Goal: Use online tool/utility: Use online tool/utility

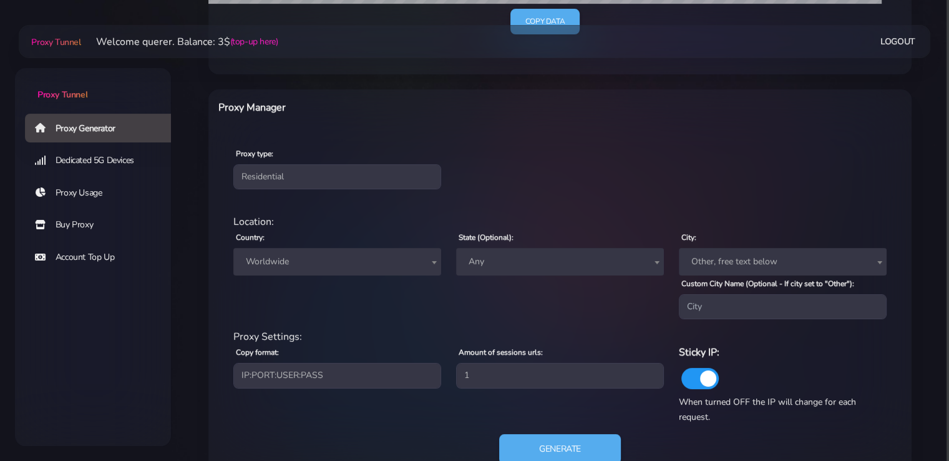
scroll to position [451, 0]
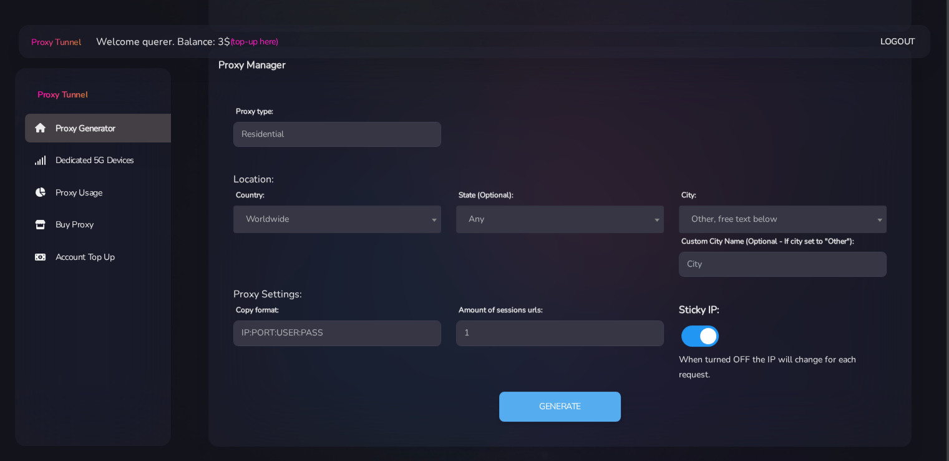
click at [380, 233] on div "Country: Worldwide [GEOGRAPHIC_DATA] [GEOGRAPHIC_DATA] [GEOGRAPHIC_DATA] [GEOGR…" at bounding box center [337, 232] width 223 height 90
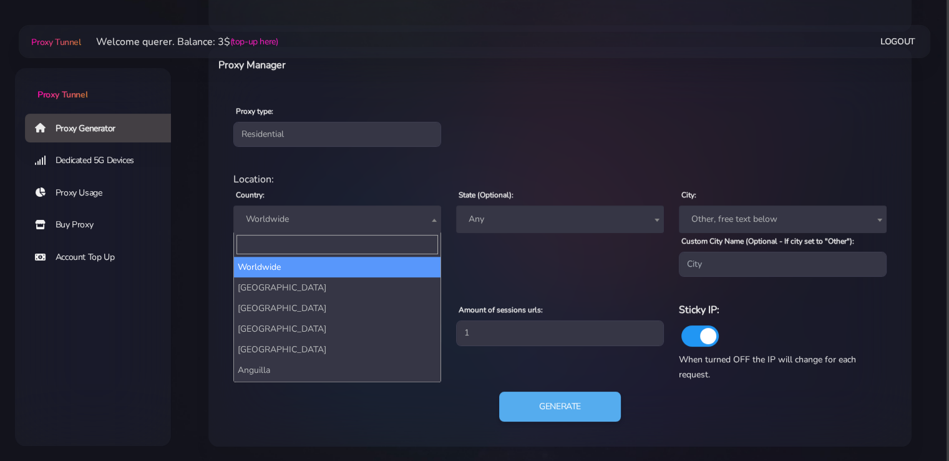
click at [368, 224] on span "Worldwide" at bounding box center [337, 218] width 193 height 17
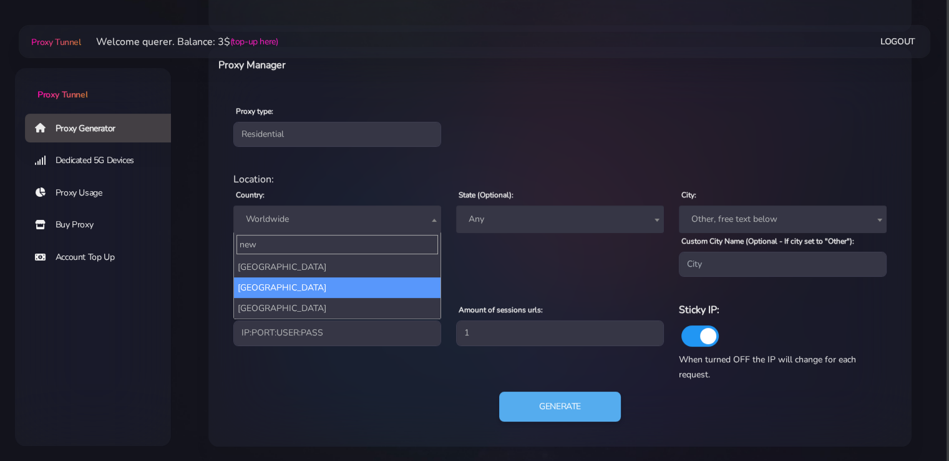
type input "new"
select select "NZ"
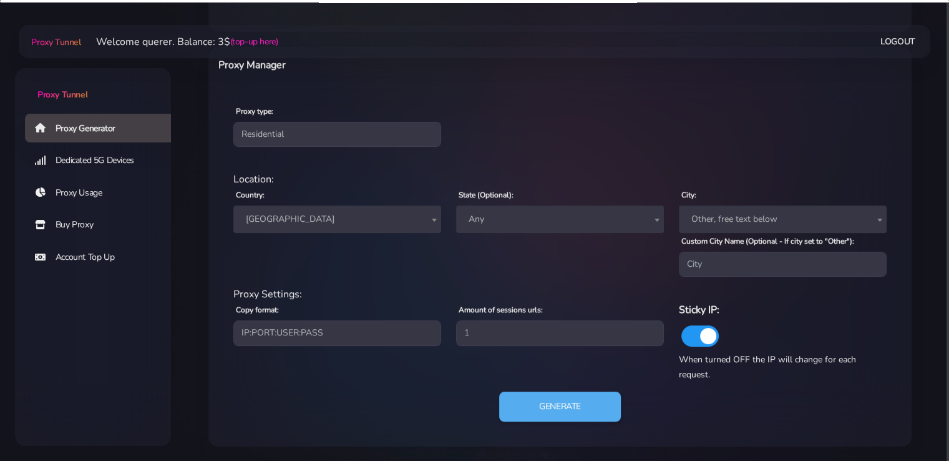
click at [544, 220] on span "Any" at bounding box center [560, 218] width 193 height 17
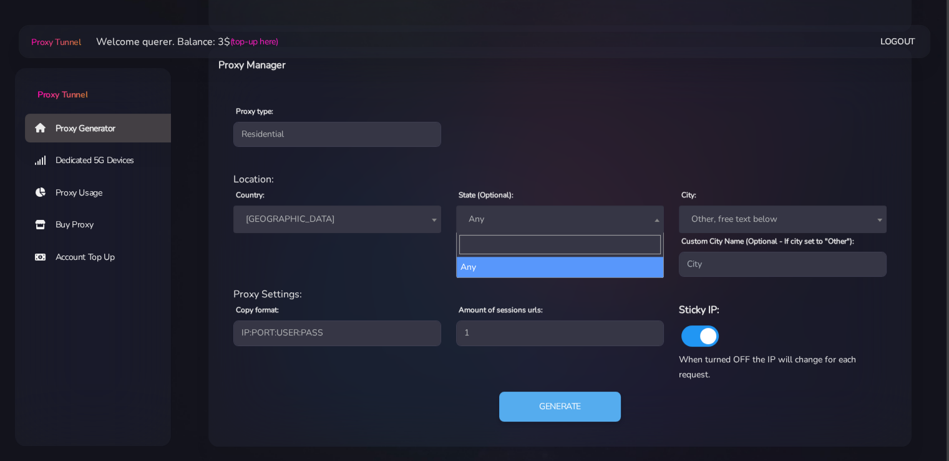
click at [496, 229] on span "Any" at bounding box center [560, 218] width 208 height 27
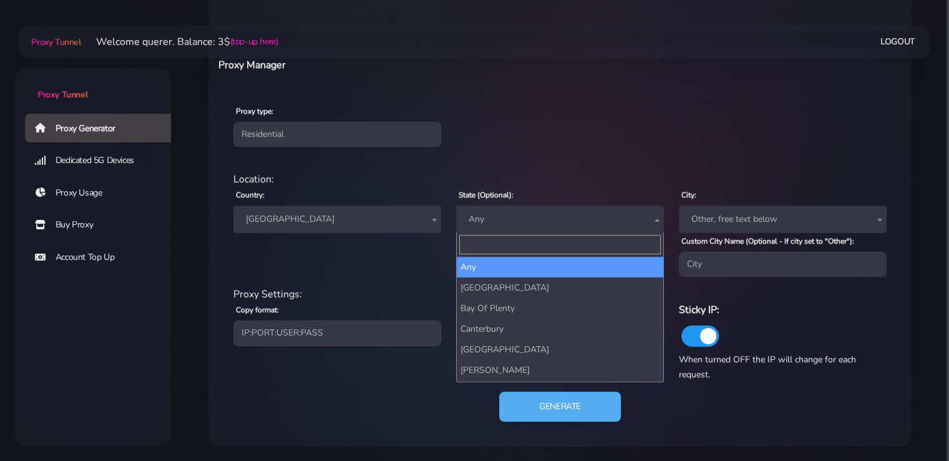
click at [496, 219] on span "Any" at bounding box center [560, 218] width 193 height 17
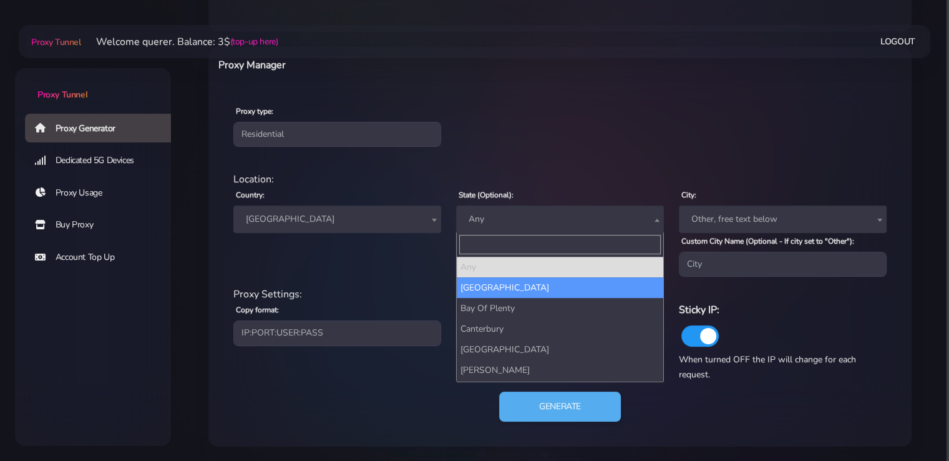
select select "[GEOGRAPHIC_DATA]"
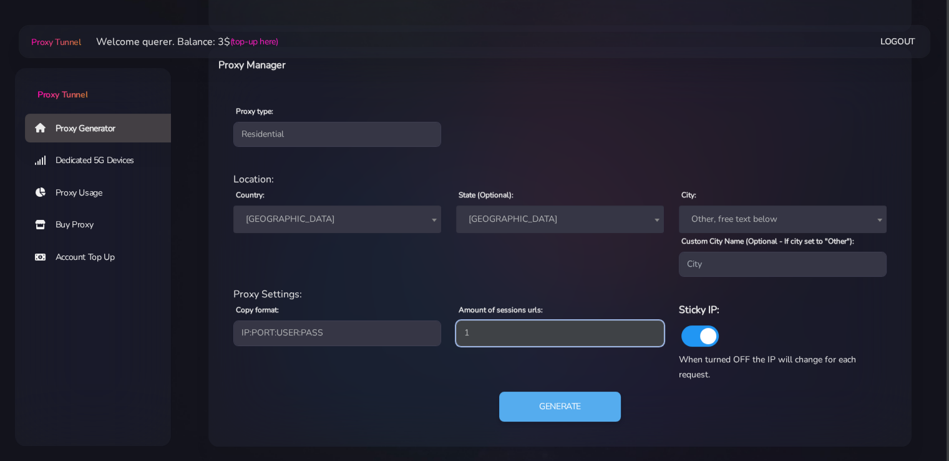
drag, startPoint x: 535, startPoint y: 335, endPoint x: 359, endPoint y: 333, distance: 176.1
click at [358, 335] on div "Proxy Settings: Copy format: IP:PORT:USER:PASS USER:PASS@IP:PORT PORT:IP:USER:[…" at bounding box center [560, 334] width 669 height 95
type input "5"
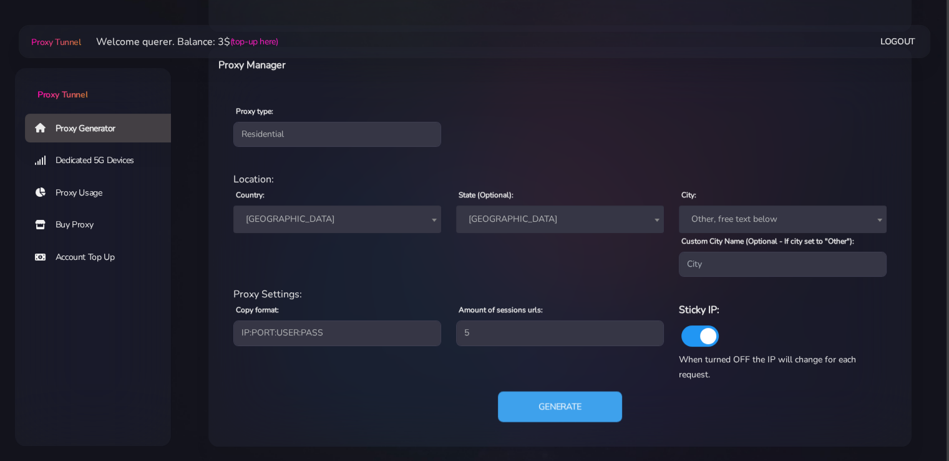
click at [581, 403] on button "Generate" at bounding box center [560, 406] width 124 height 31
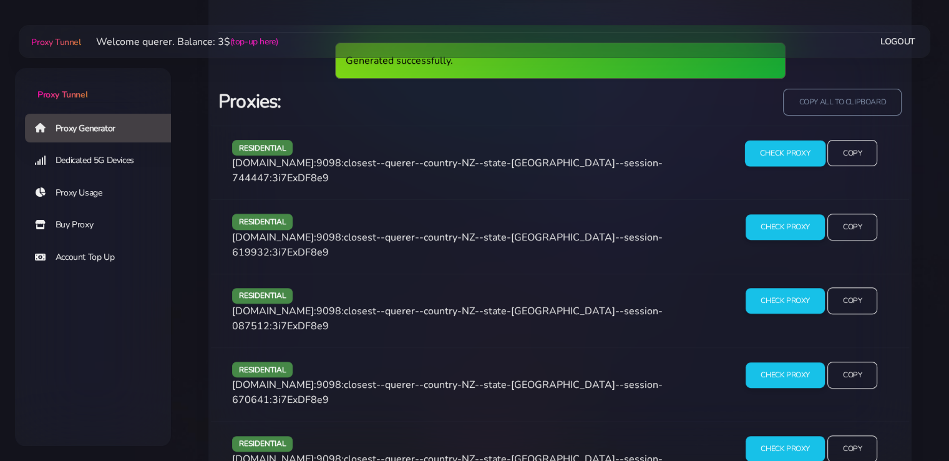
click at [780, 163] on input "Check Proxy" at bounding box center [785, 153] width 81 height 26
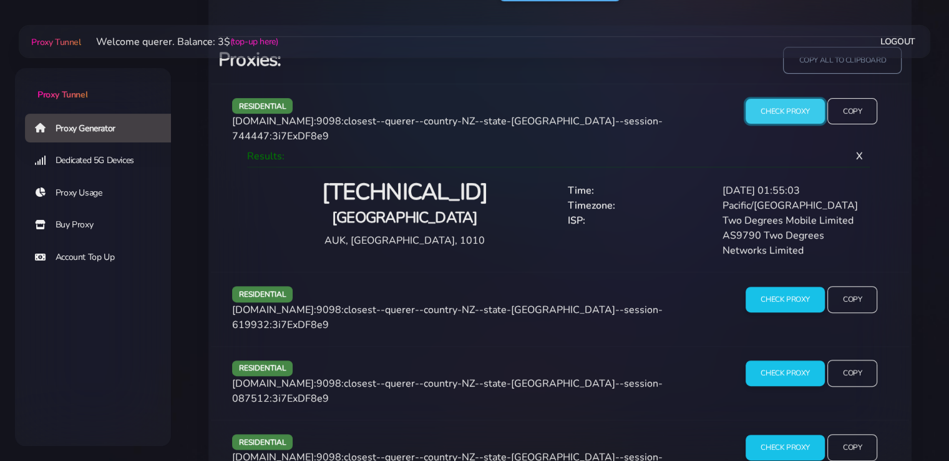
scroll to position [875, 0]
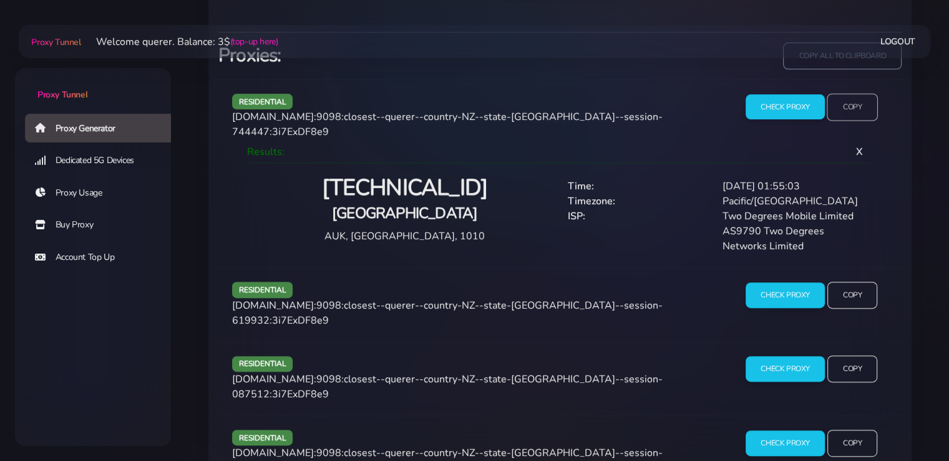
click at [856, 100] on input "Copy" at bounding box center [852, 106] width 51 height 27
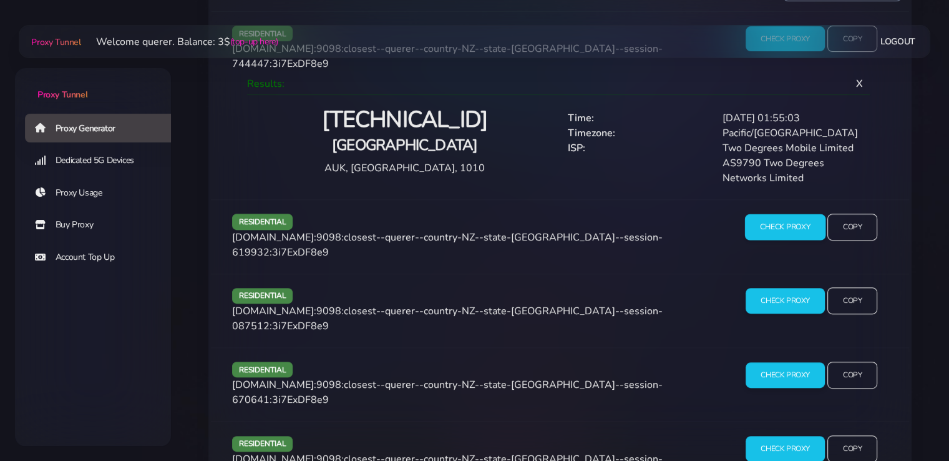
click at [768, 214] on input "Check Proxy" at bounding box center [785, 227] width 81 height 26
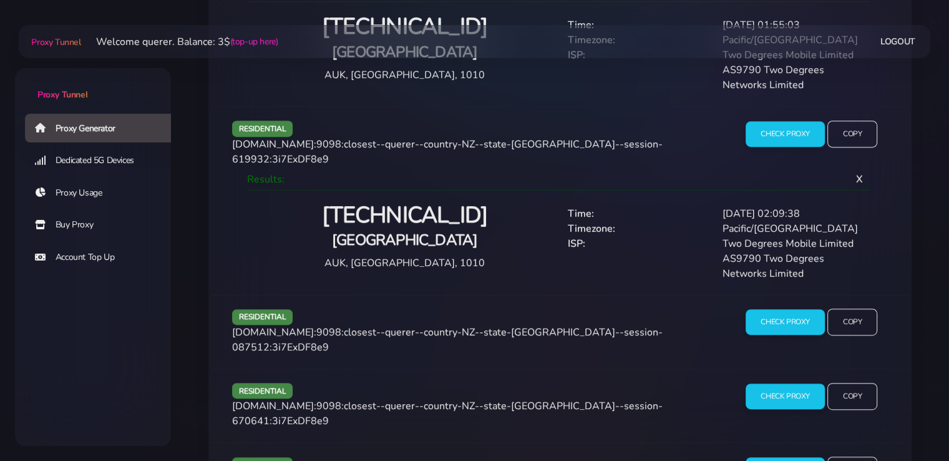
scroll to position [1057, 0]
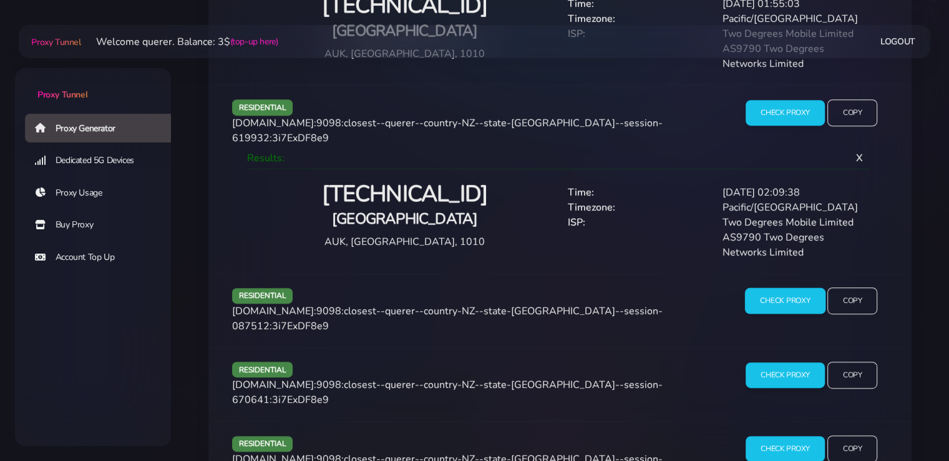
click at [775, 288] on input "Check Proxy" at bounding box center [785, 301] width 81 height 26
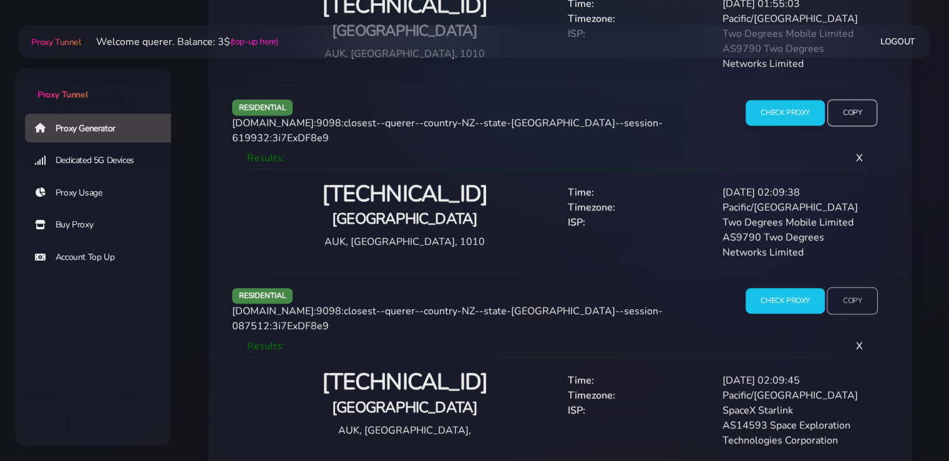
click at [851, 287] on input "Copy" at bounding box center [852, 300] width 51 height 27
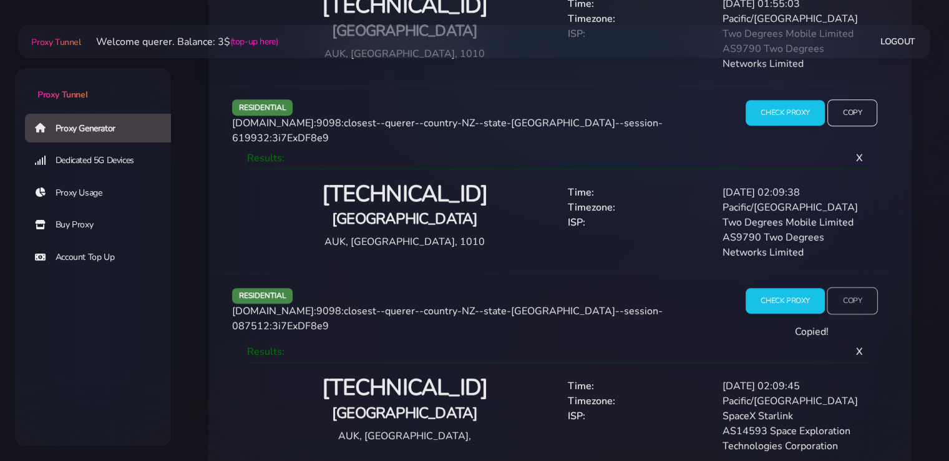
click at [851, 287] on input "Copy" at bounding box center [852, 300] width 51 height 27
